Goal: Task Accomplishment & Management: Use online tool/utility

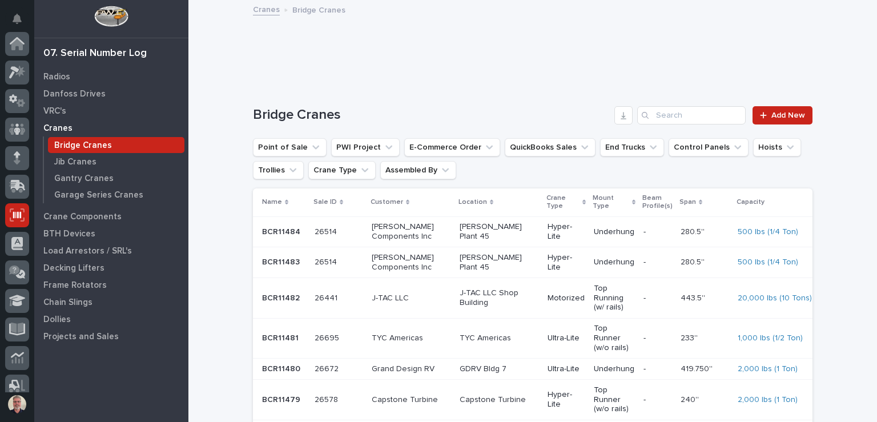
scroll to position [171, 0]
click at [646, 111] on div "Search" at bounding box center [646, 115] width 18 height 18
click at [661, 117] on input "Search" at bounding box center [691, 115] width 108 height 18
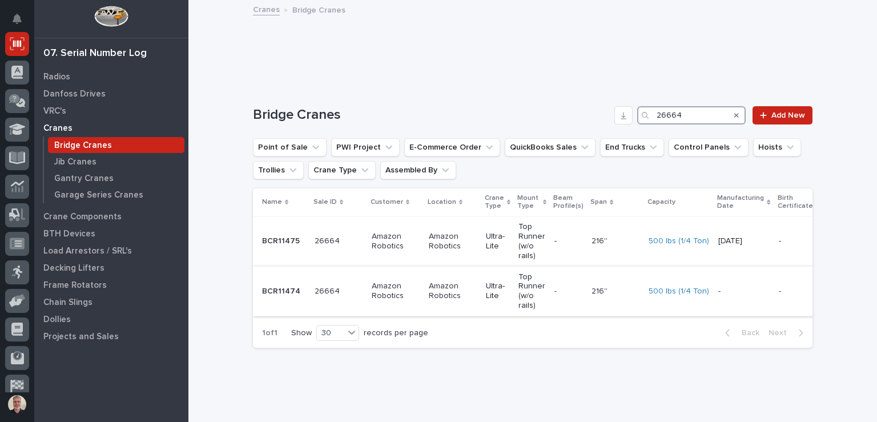
type input "26664"
click at [280, 294] on p "BCR11474" at bounding box center [282, 290] width 41 height 12
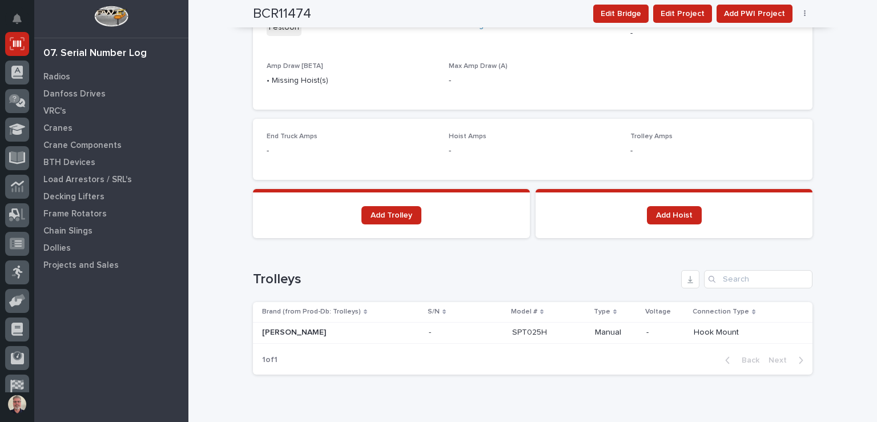
scroll to position [703, 0]
click at [304, 301] on th "Brand (from Prod-Db: Trolleys)" at bounding box center [338, 310] width 171 height 20
click at [275, 324] on p "[PERSON_NAME]" at bounding box center [295, 330] width 66 height 12
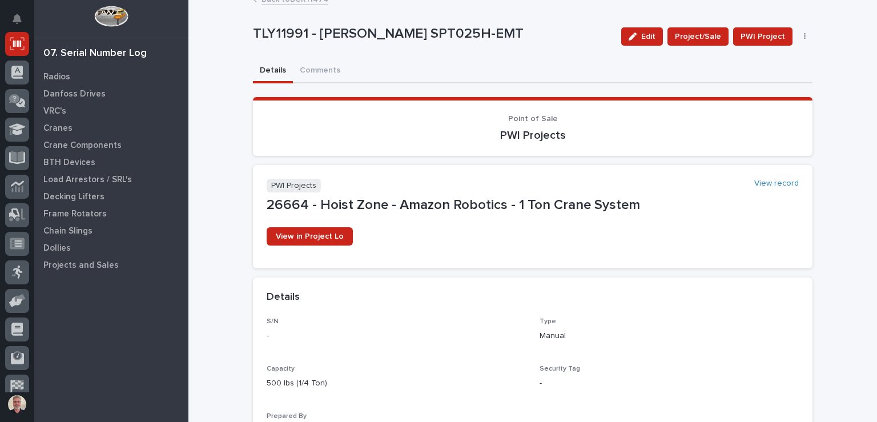
scroll to position [9, 0]
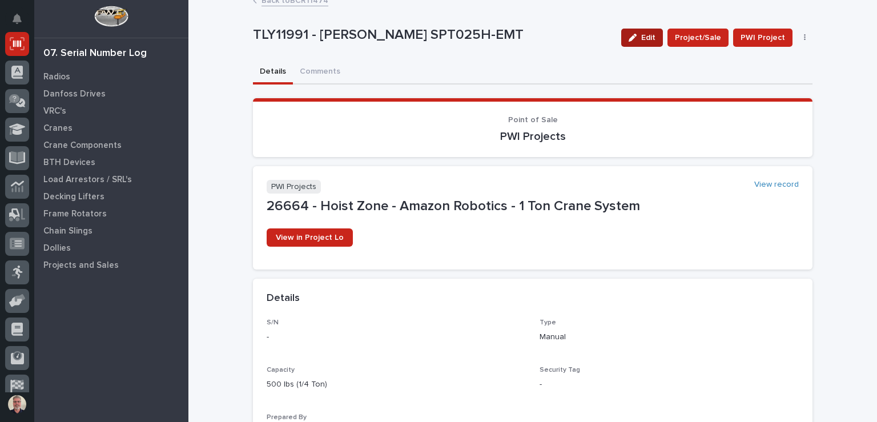
click at [641, 39] on div "button" at bounding box center [635, 38] width 13 height 8
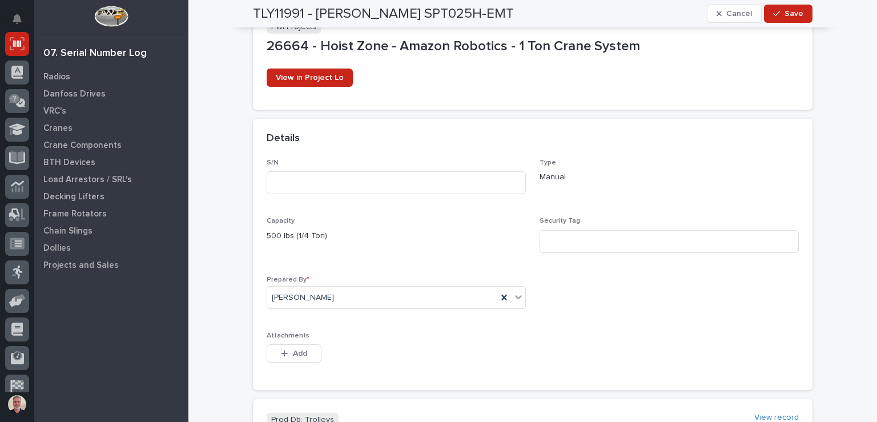
scroll to position [170, 0]
click at [384, 182] on input at bounding box center [396, 181] width 259 height 23
type input "2001003"
click at [784, 7] on button "Save" at bounding box center [788, 14] width 49 height 18
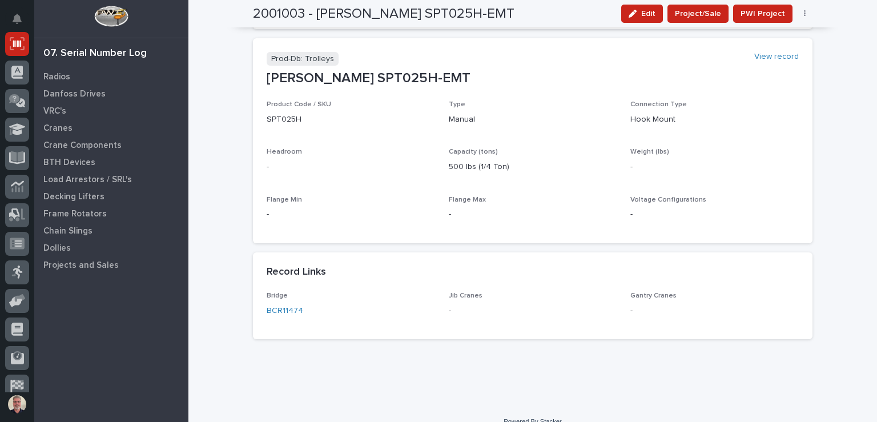
scroll to position [489, 0]
